Goal: Task Accomplishment & Management: Use online tool/utility

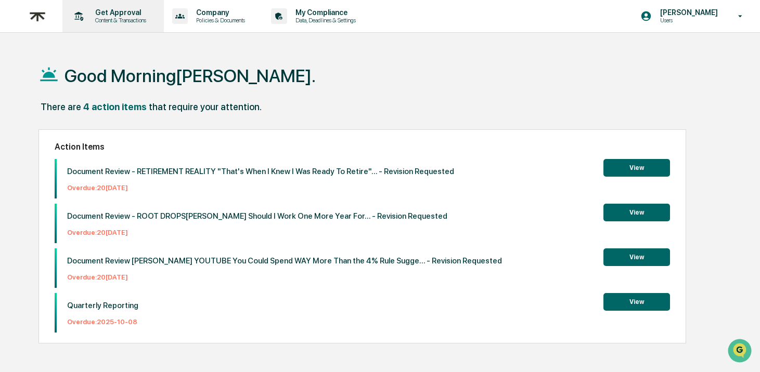
click at [121, 22] on p "Content & Transactions" at bounding box center [119, 20] width 64 height 7
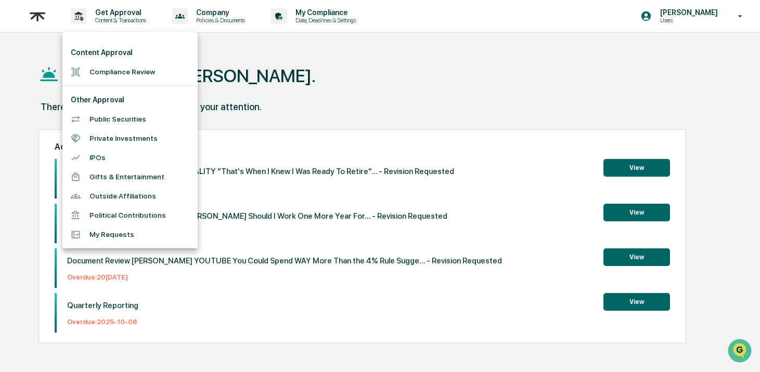
click at [118, 75] on li "Compliance Review" at bounding box center [129, 71] width 135 height 19
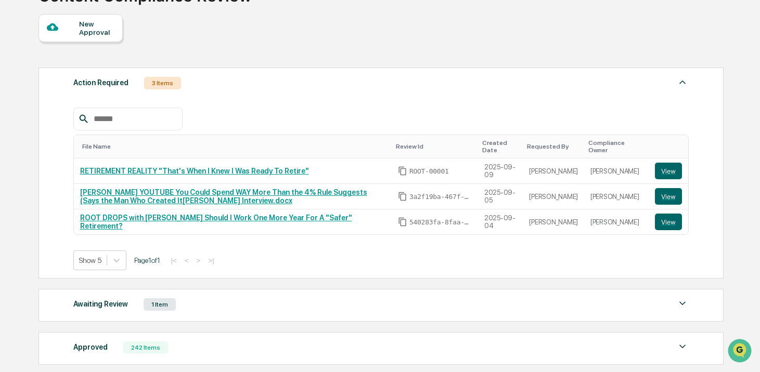
scroll to position [103, 0]
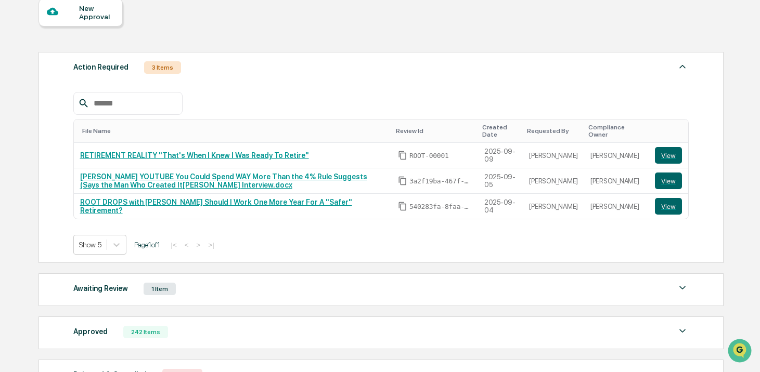
click at [230, 289] on div "Awaiting Review 1 Item" at bounding box center [380, 289] width 615 height 15
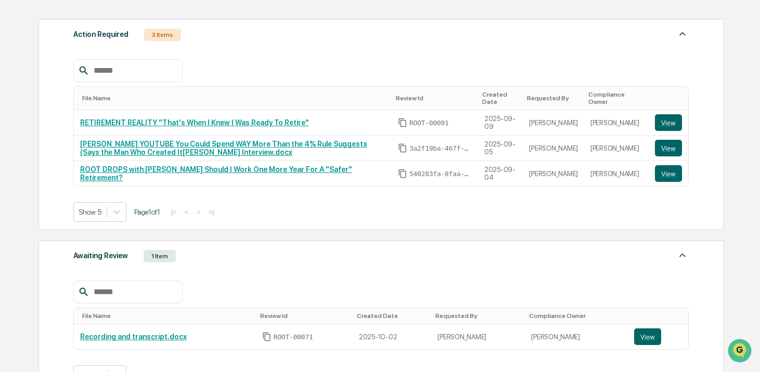
scroll to position [141, 0]
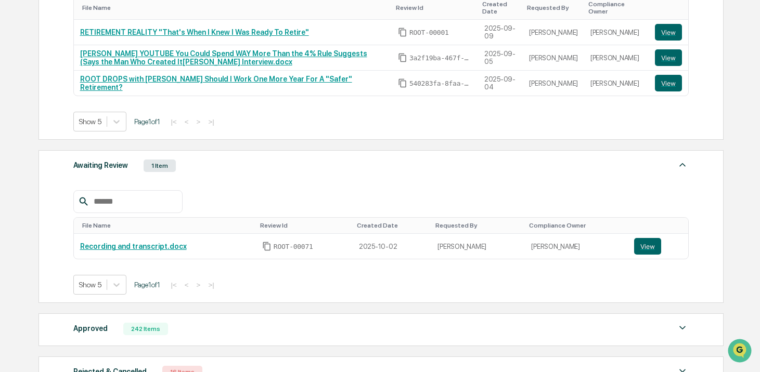
click at [159, 330] on div "242 Items" at bounding box center [145, 329] width 45 height 12
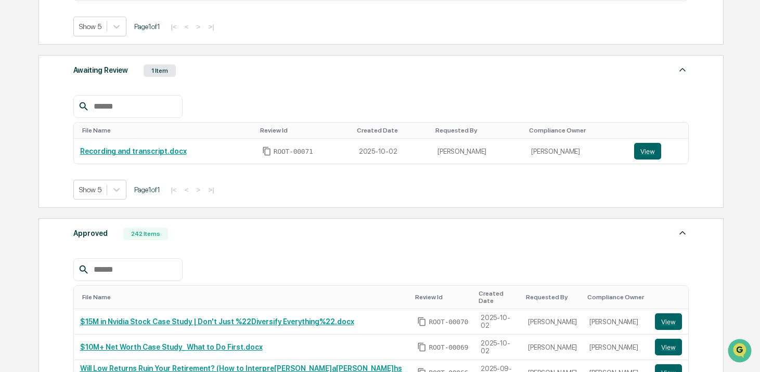
scroll to position [363, 0]
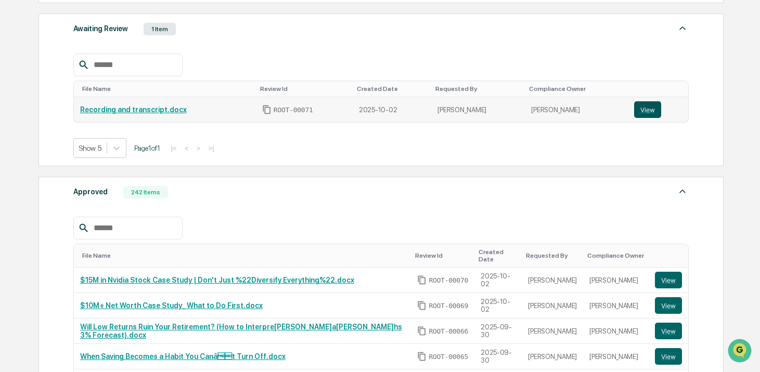
click at [644, 107] on button "View" at bounding box center [647, 109] width 27 height 17
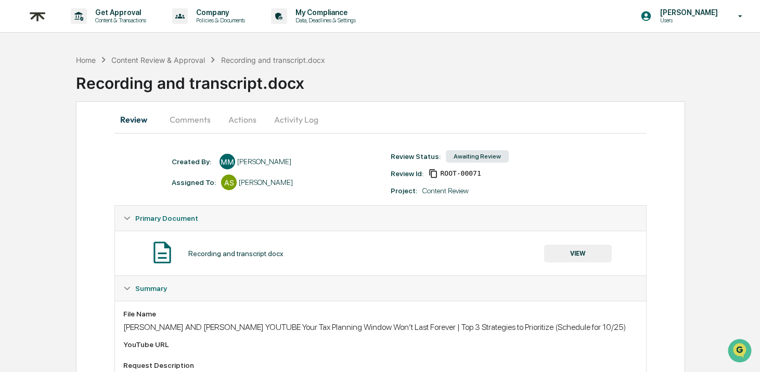
click at [187, 113] on button "Comments" at bounding box center [190, 119] width 58 height 25
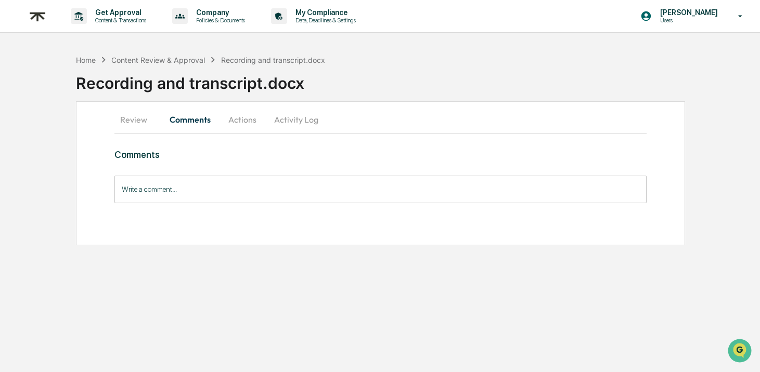
click at [146, 123] on button "Review" at bounding box center [137, 119] width 47 height 25
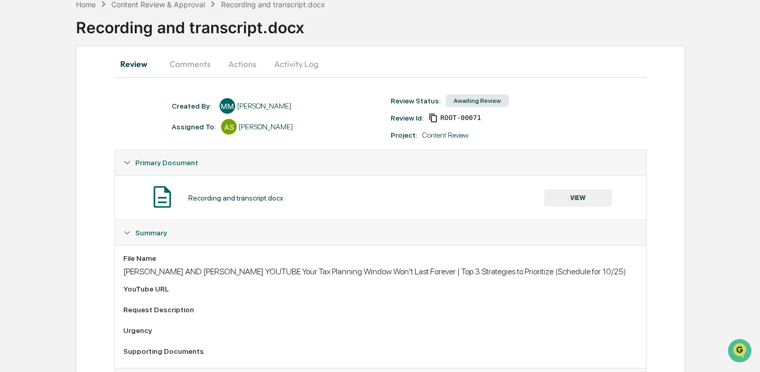
scroll to position [76, 0]
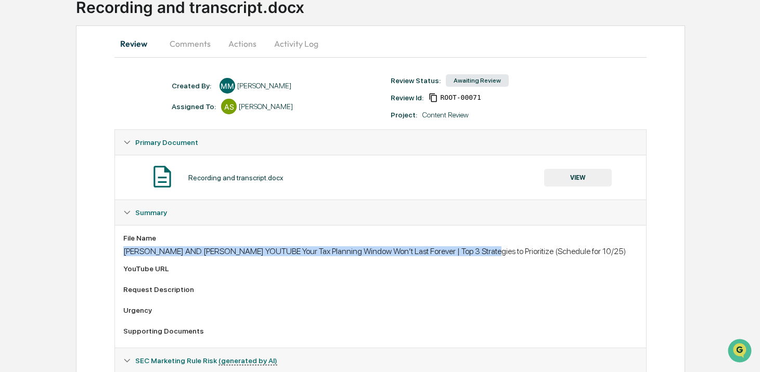
drag, startPoint x: 124, startPoint y: 252, endPoint x: 473, endPoint y: 248, distance: 349.0
click at [473, 248] on div "[PERSON_NAME] AND [PERSON_NAME] YOUTUBE Your Tax Planning Window Won’t Last For…" at bounding box center [380, 252] width 514 height 10
copy div "[PERSON_NAME] AND [PERSON_NAME] YOUTUBE Your Tax Planning Window Won’t Last For…"
